Goal: Transaction & Acquisition: Subscribe to service/newsletter

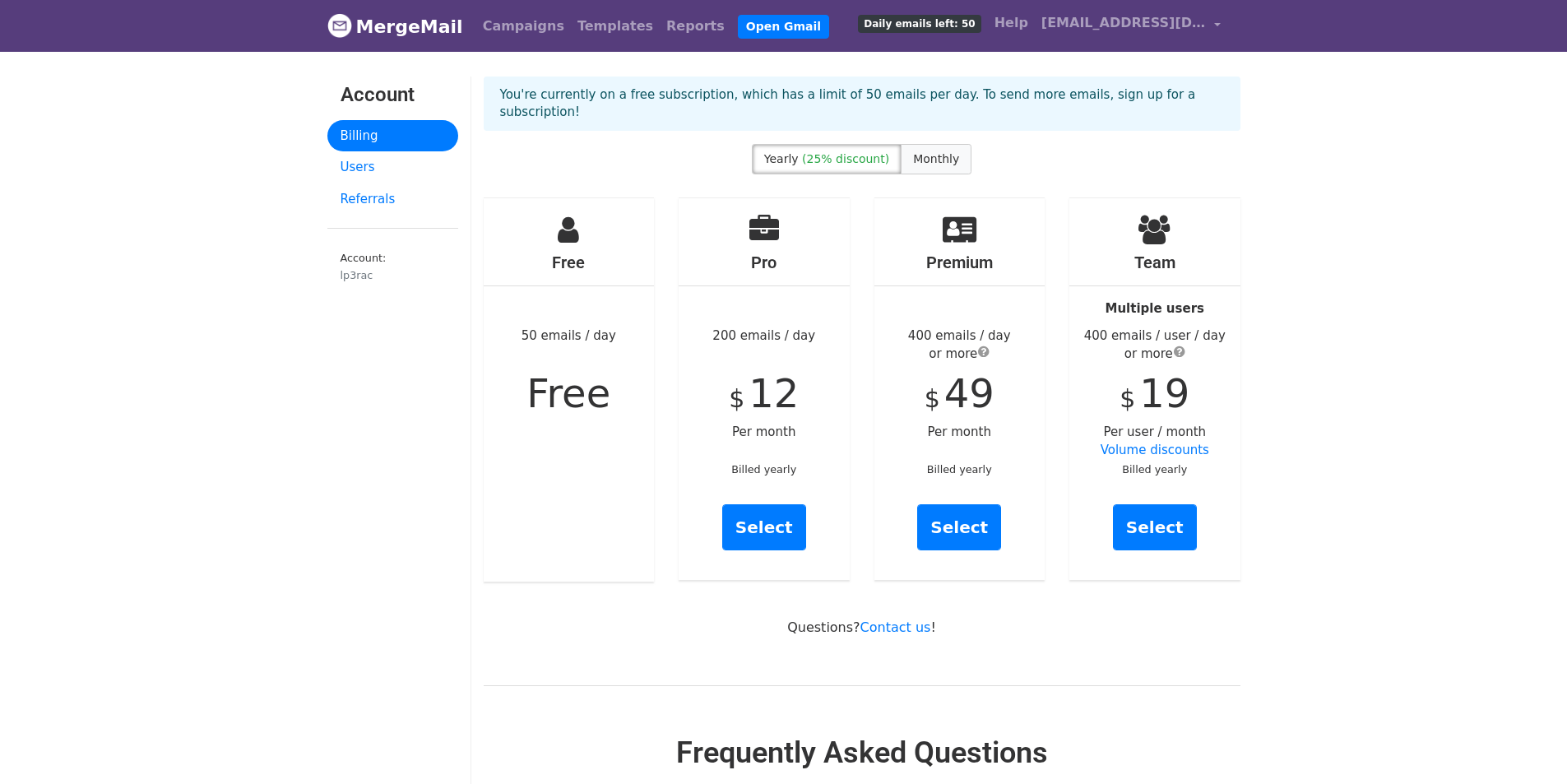
click at [926, 152] on span "Monthly" at bounding box center [936, 158] width 46 height 13
click at [771, 511] on link "Select" at bounding box center [764, 527] width 84 height 46
